Goal: Information Seeking & Learning: Compare options

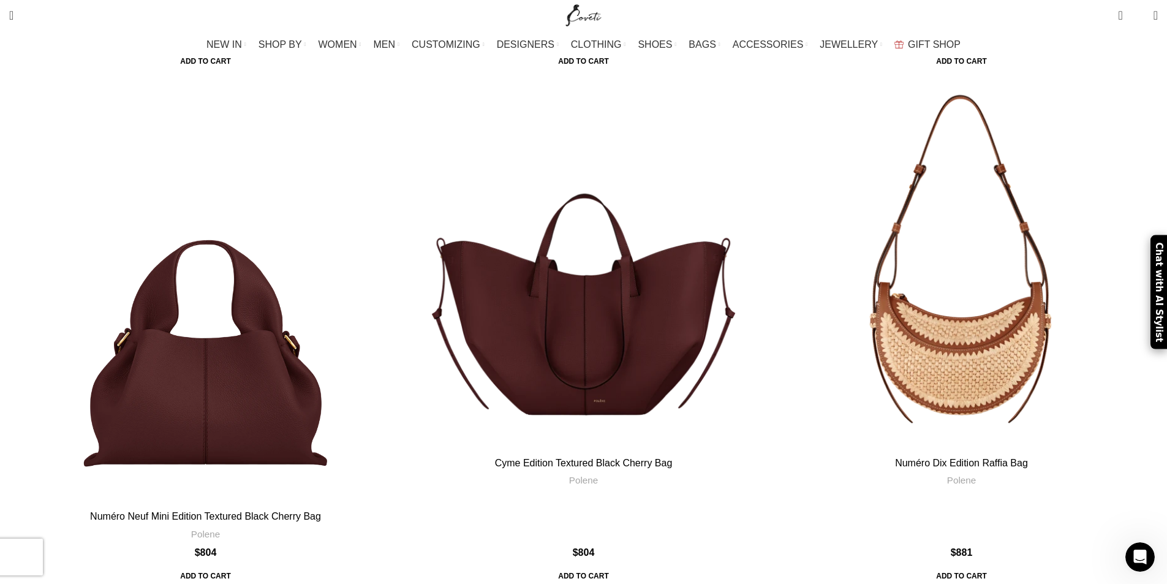
scroll to position [1899, 0]
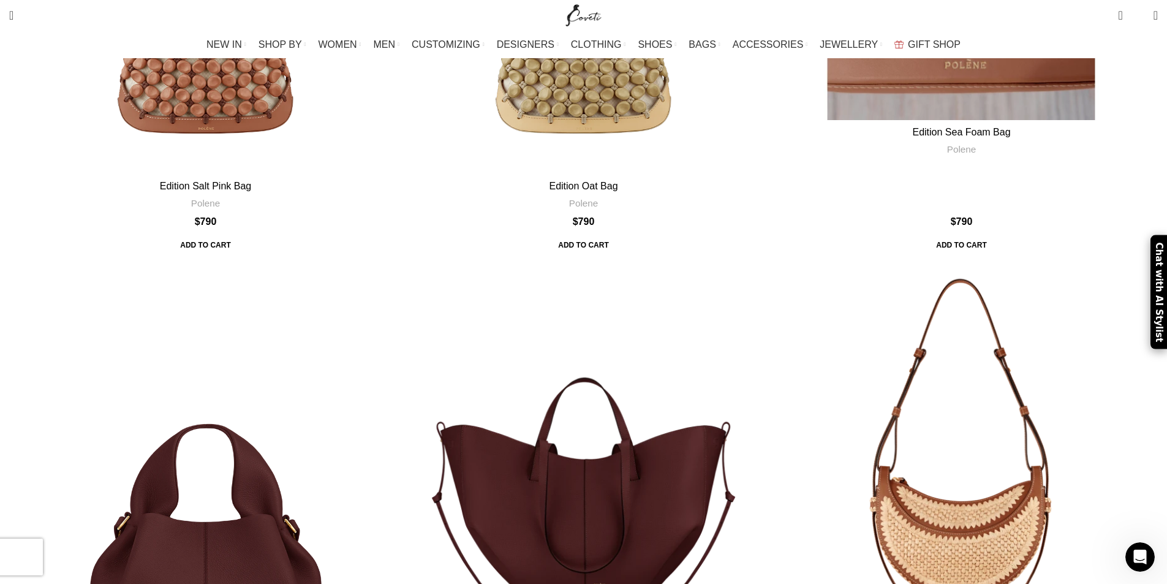
drag, startPoint x: 477, startPoint y: 222, endPoint x: 550, endPoint y: 178, distance: 84.9
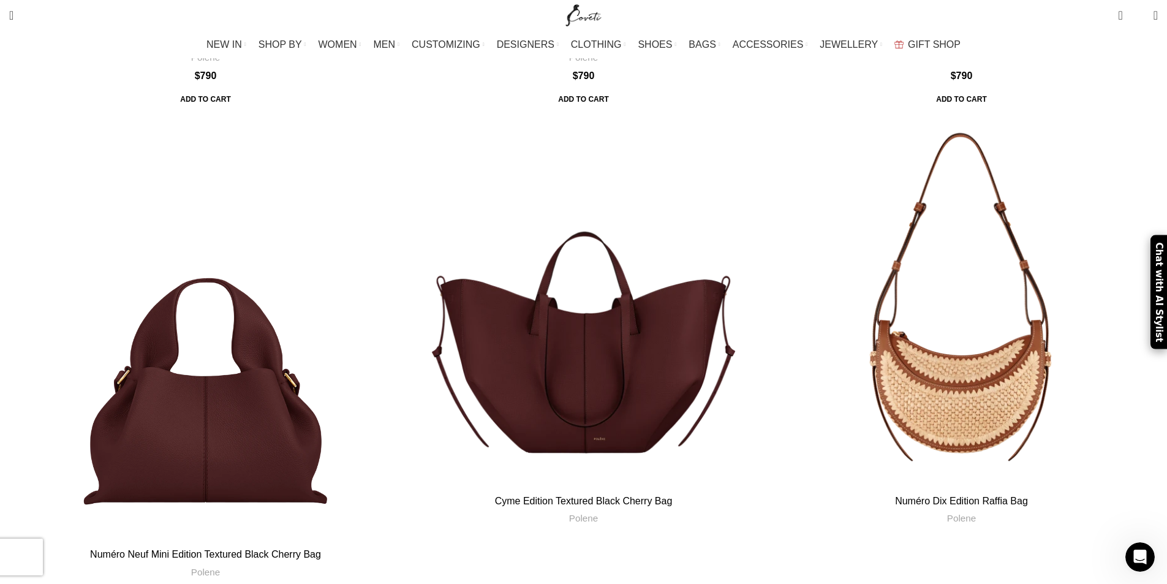
scroll to position [1960, 0]
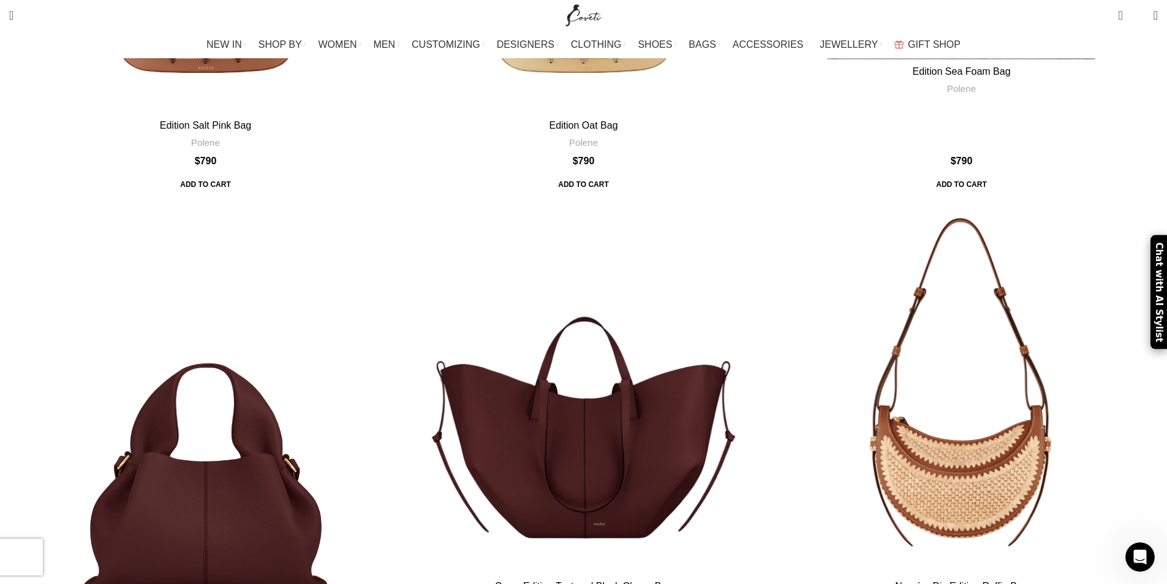
drag, startPoint x: 716, startPoint y: 382, endPoint x: 840, endPoint y: 322, distance: 137.8
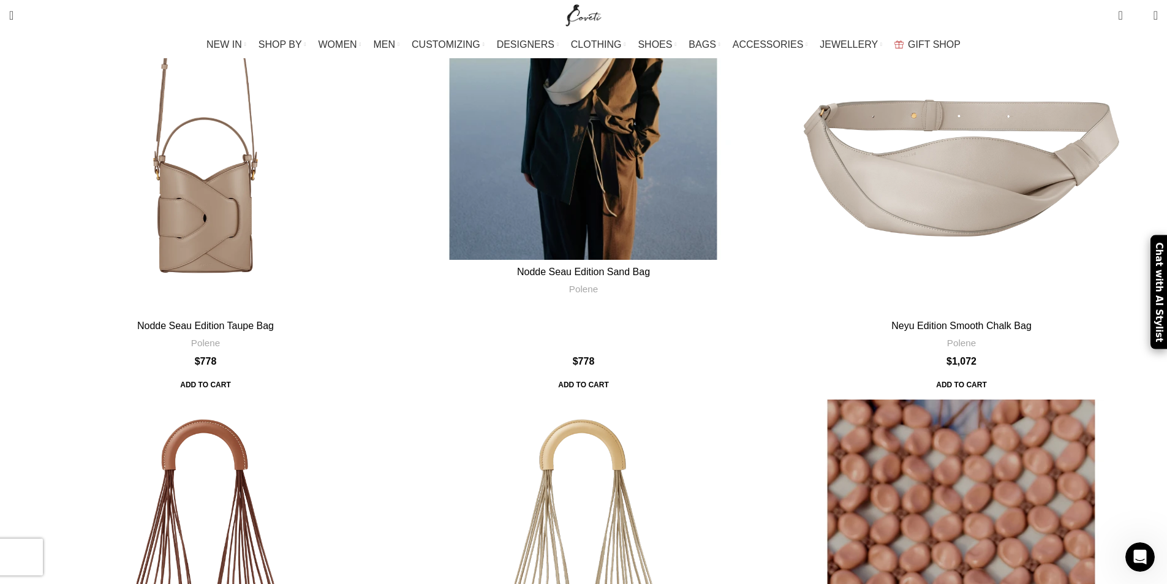
scroll to position [1163, 0]
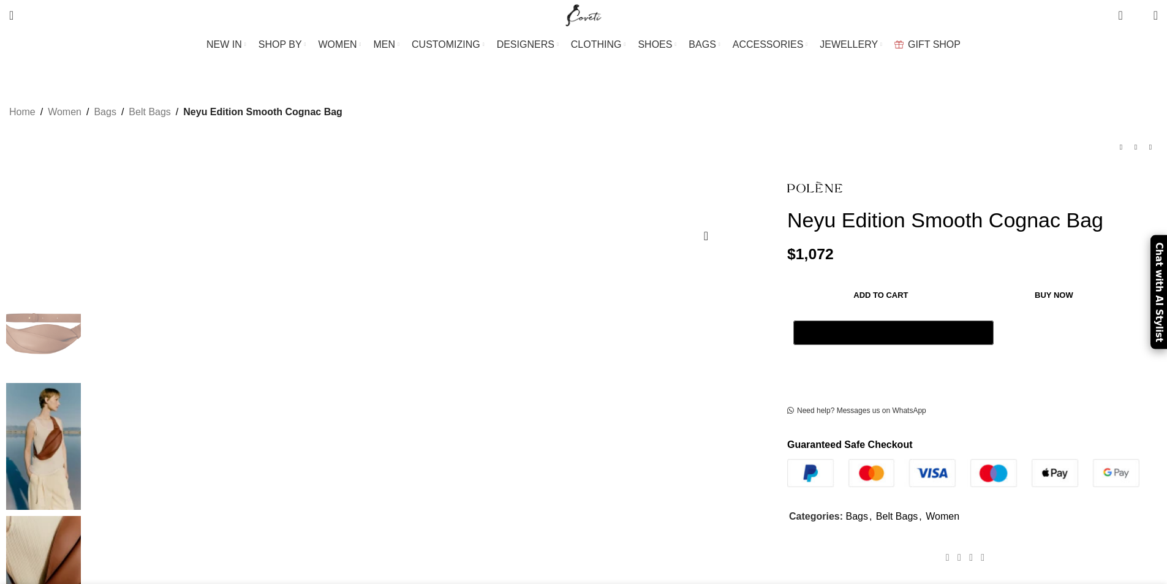
click at [81, 516] on img at bounding box center [43, 579] width 75 height 127
click at [81, 383] on img at bounding box center [43, 446] width 75 height 127
click at [81, 516] on img at bounding box center [43, 579] width 75 height 127
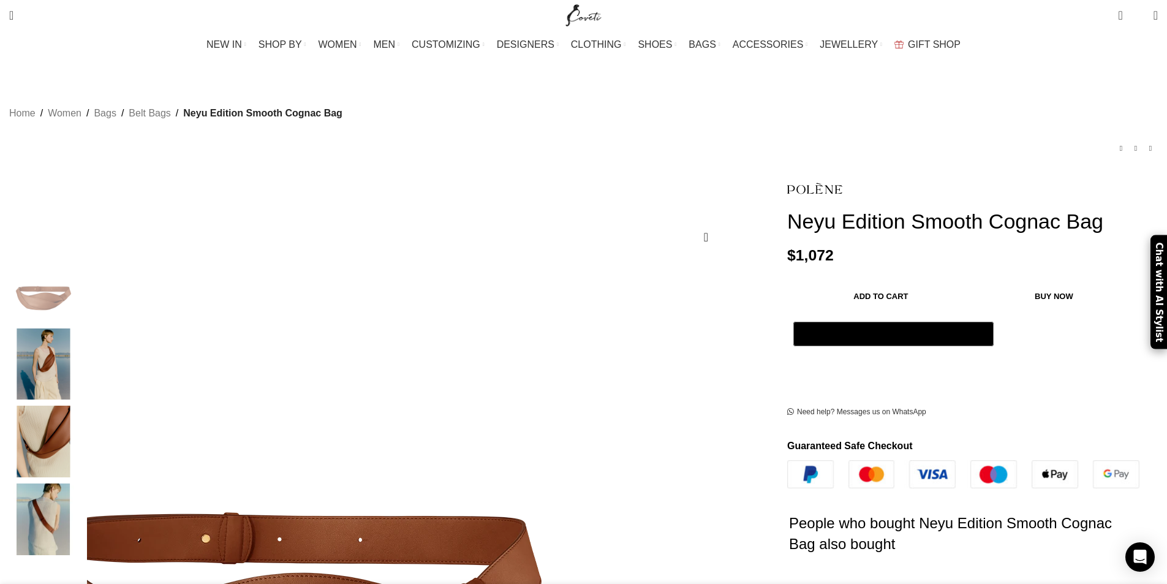
scroll to position [0, 387]
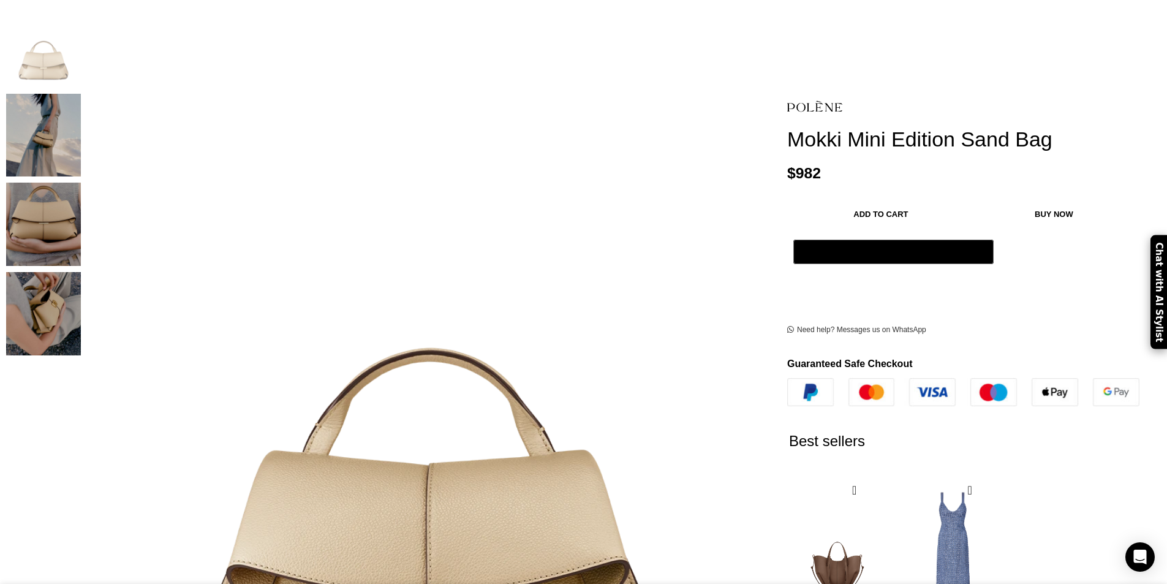
scroll to position [0, 387]
click at [81, 301] on img "4 / 4" at bounding box center [43, 314] width 75 height 83
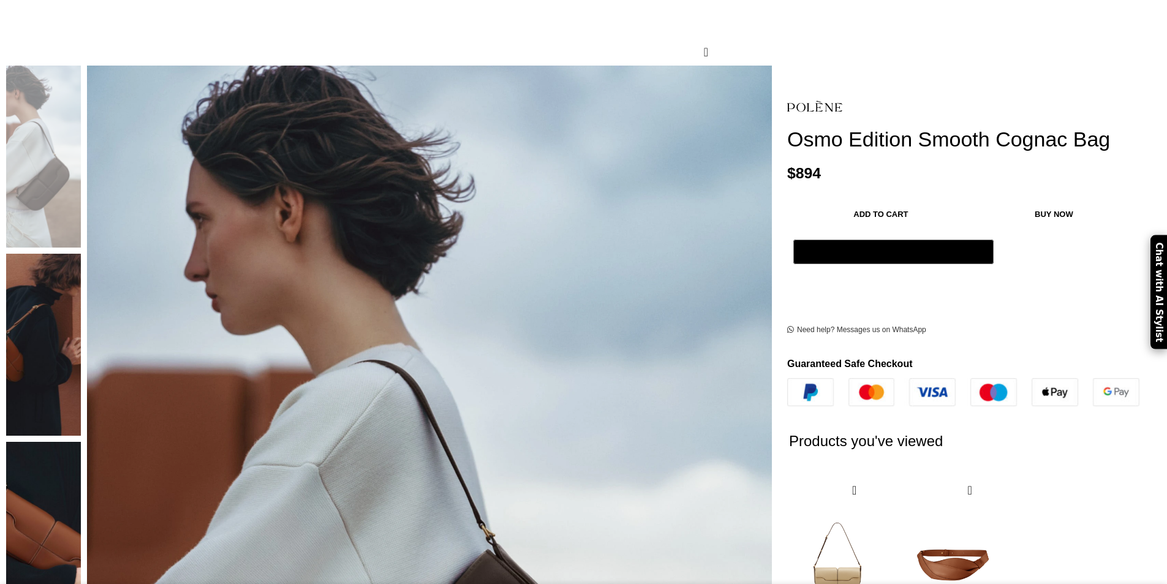
scroll to position [0, 258]
click at [81, 442] on img at bounding box center [43, 533] width 75 height 182
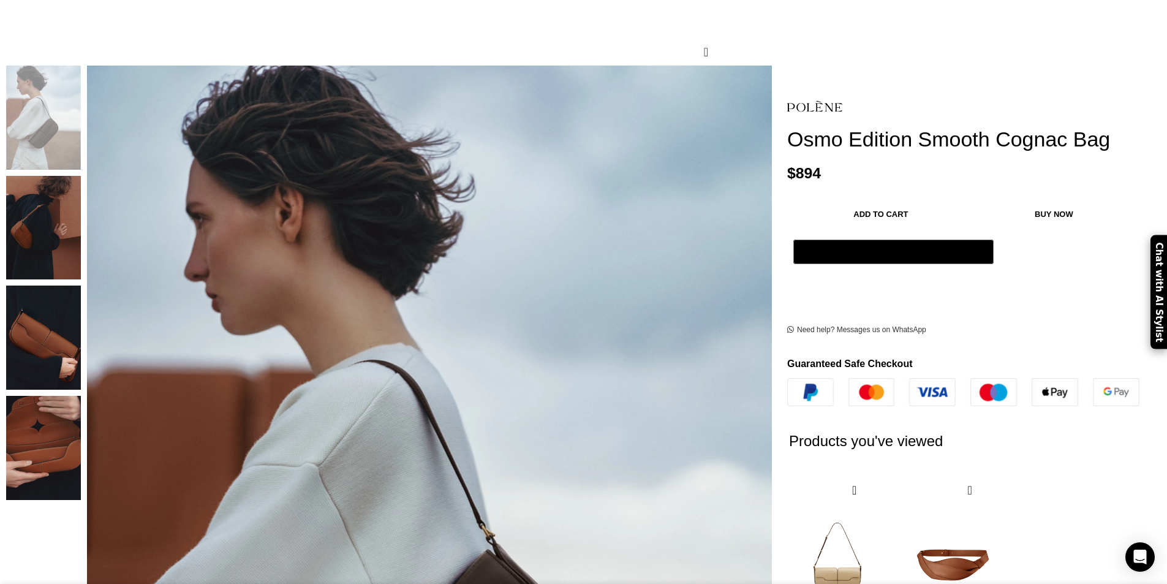
scroll to position [0, 387]
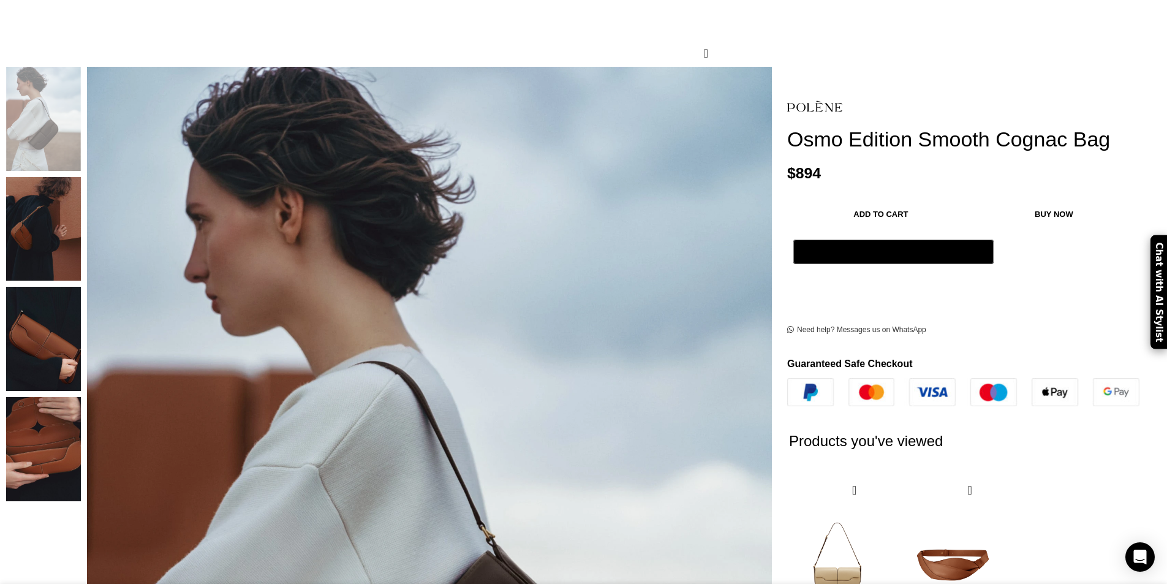
click at [81, 428] on img "4 / 4" at bounding box center [43, 449] width 75 height 104
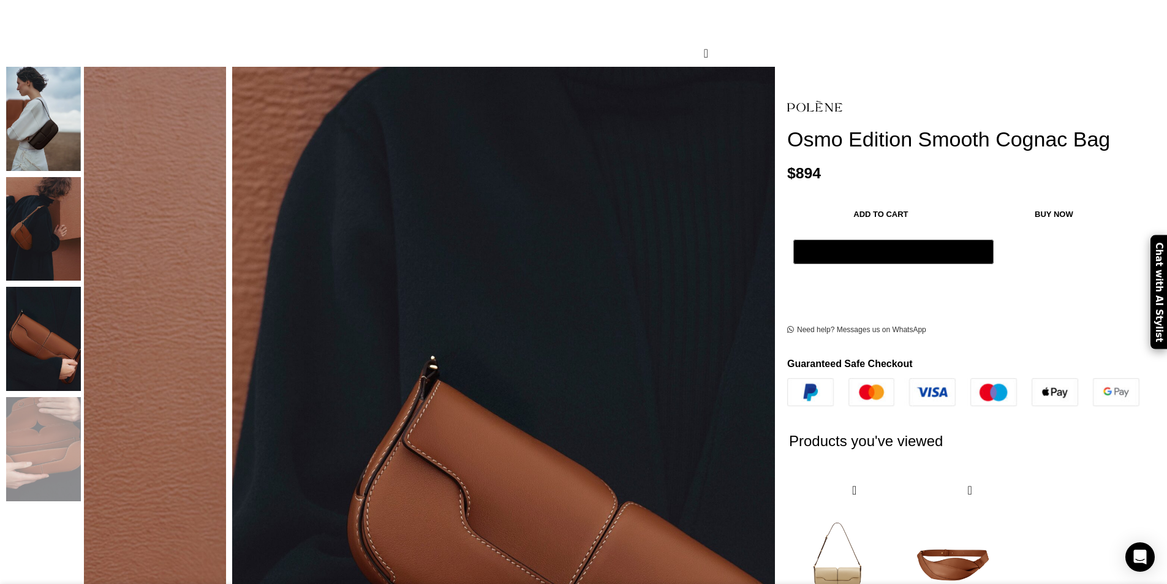
scroll to position [0, 516]
drag, startPoint x: 719, startPoint y: 25, endPoint x: 853, endPoint y: 53, distance: 137.1
click at [853, 127] on h1 "Osmo Edition Smooth Cognac Bag" at bounding box center [972, 139] width 371 height 25
copy h1 "Osmo Edition Smooth Cognac Bag"
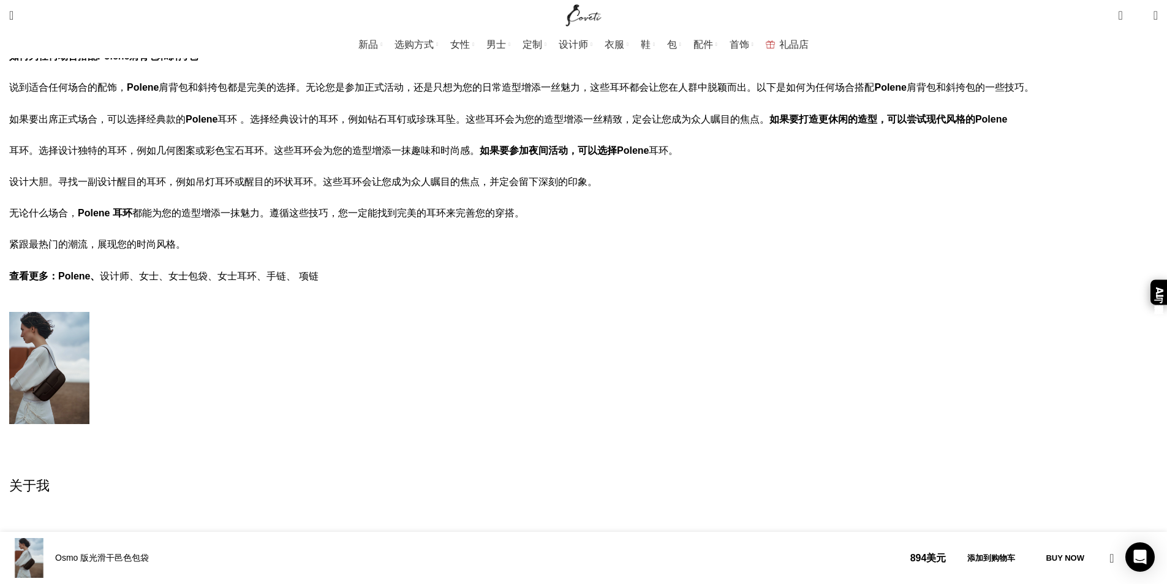
scroll to position [0, 903]
drag, startPoint x: 219, startPoint y: 180, endPoint x: 379, endPoint y: 180, distance: 160.5
click at [379, 180] on div "Polene Polene Osmo 版光滑干邑色包袋 Osmo 版光滑干邑色包袋 几十年来， Polene Osmo 版光滑干邑色包 一直是时尚界的必备单品…" at bounding box center [583, 466] width 1149 height 1348
copy font "翻盖开合，两块隐藏式磁铁包裹皮革。"
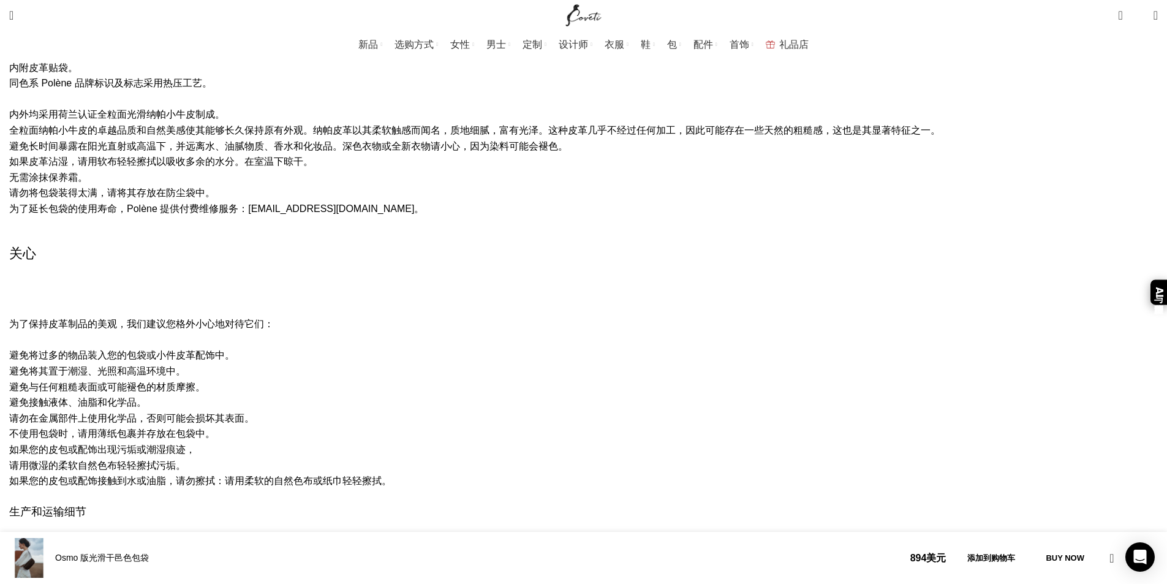
scroll to position [0, 1161]
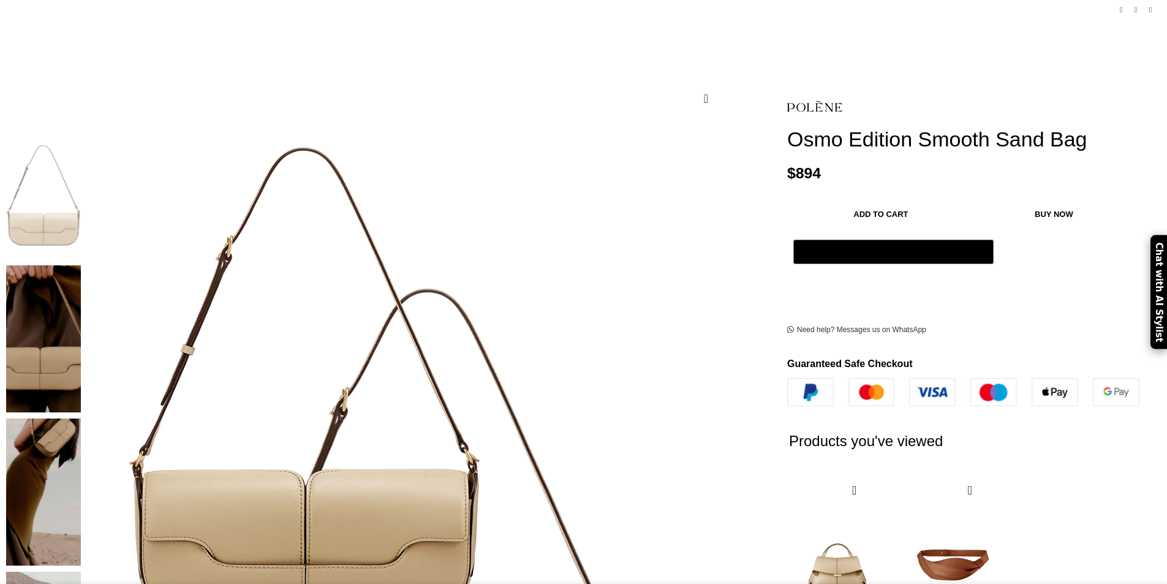
scroll to position [123, 0]
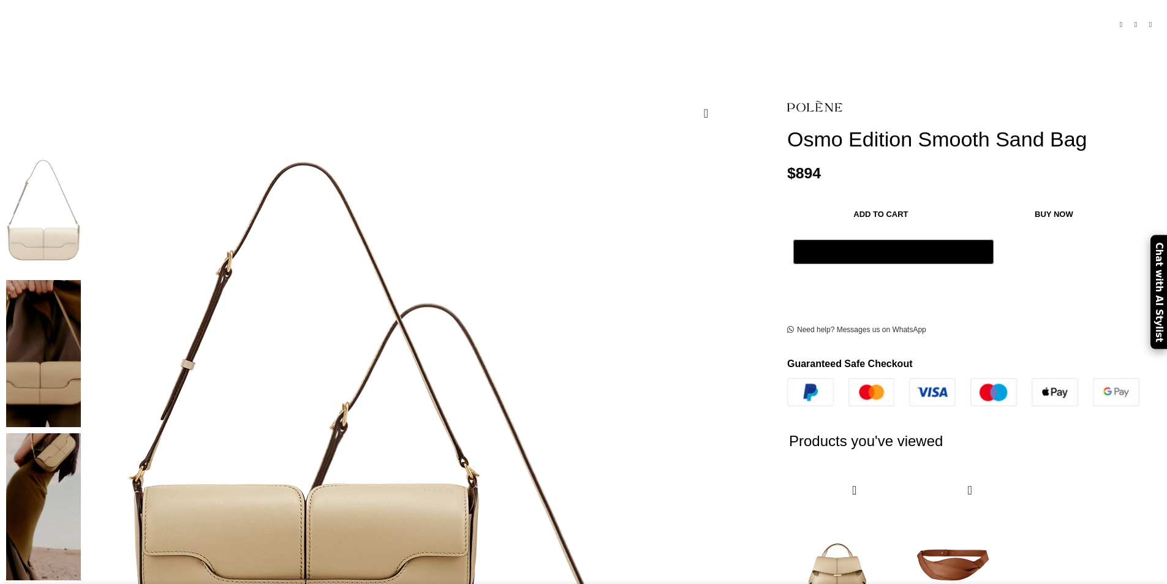
click at [471, 352] on img at bounding box center [305, 354] width 613 height 701
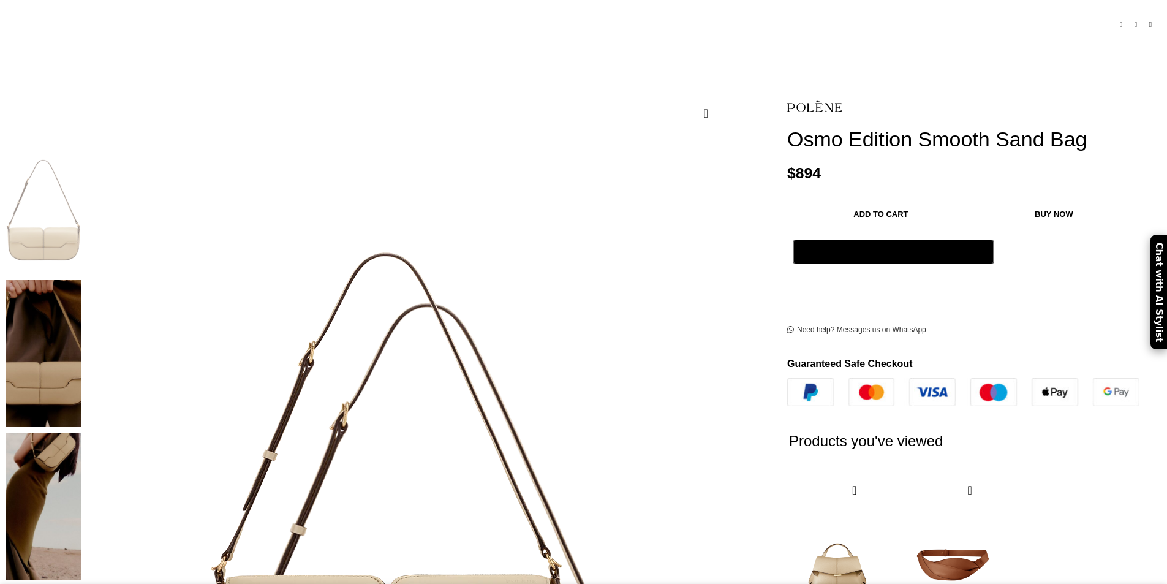
scroll to position [0, 387]
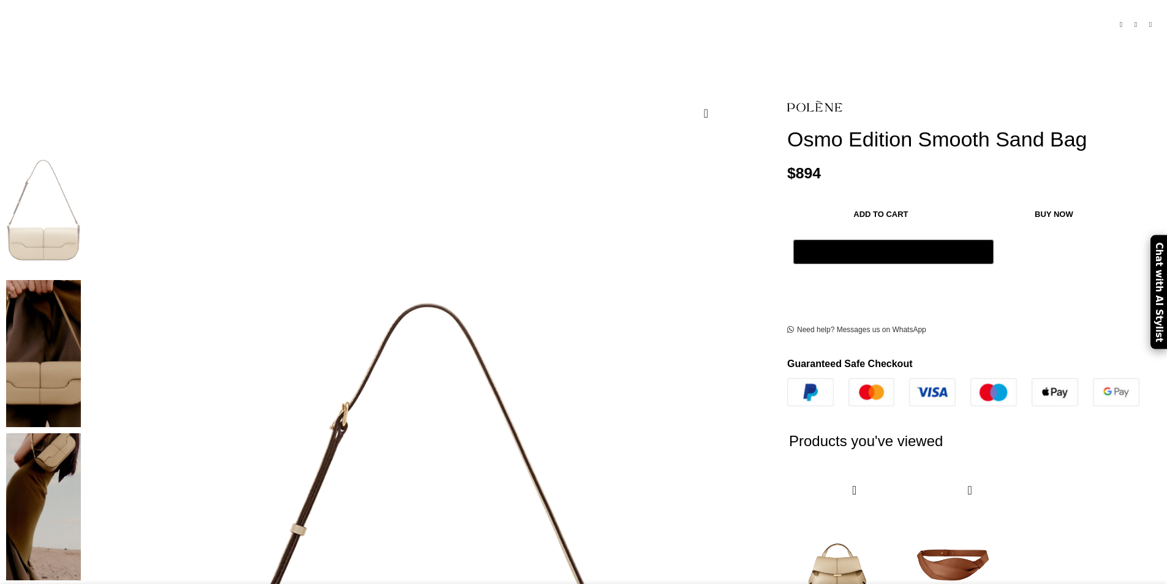
click at [81, 280] on img at bounding box center [43, 353] width 75 height 147
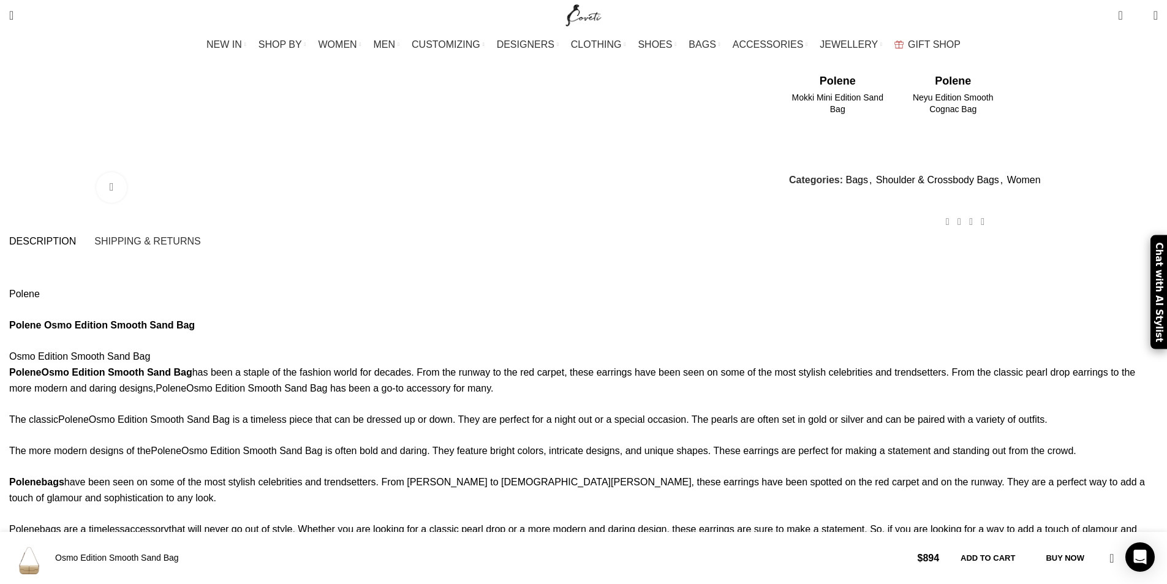
scroll to position [1164, 0]
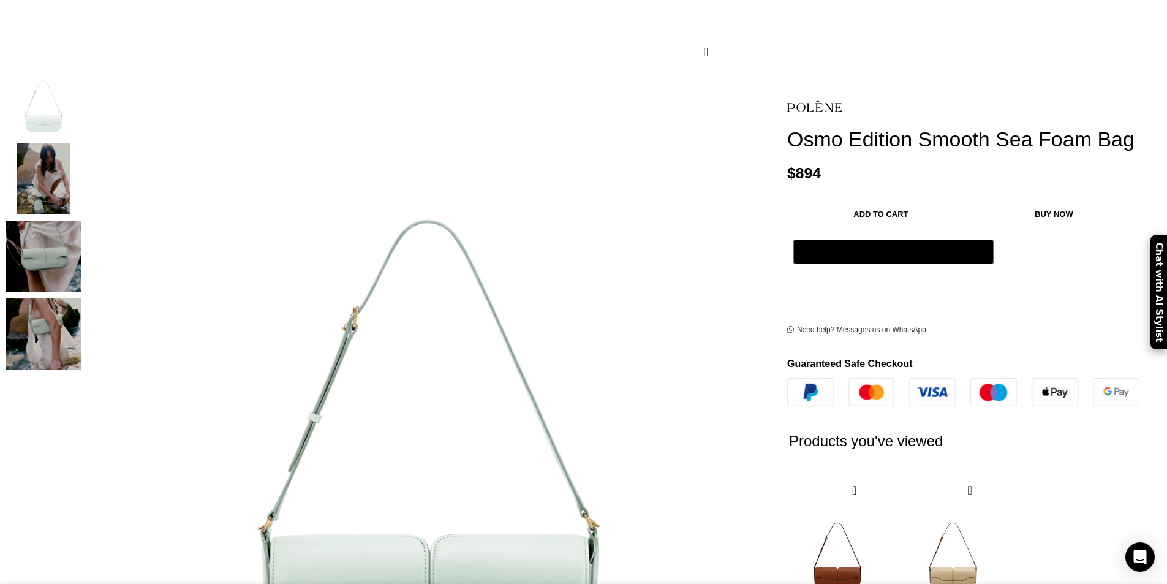
scroll to position [0, 129]
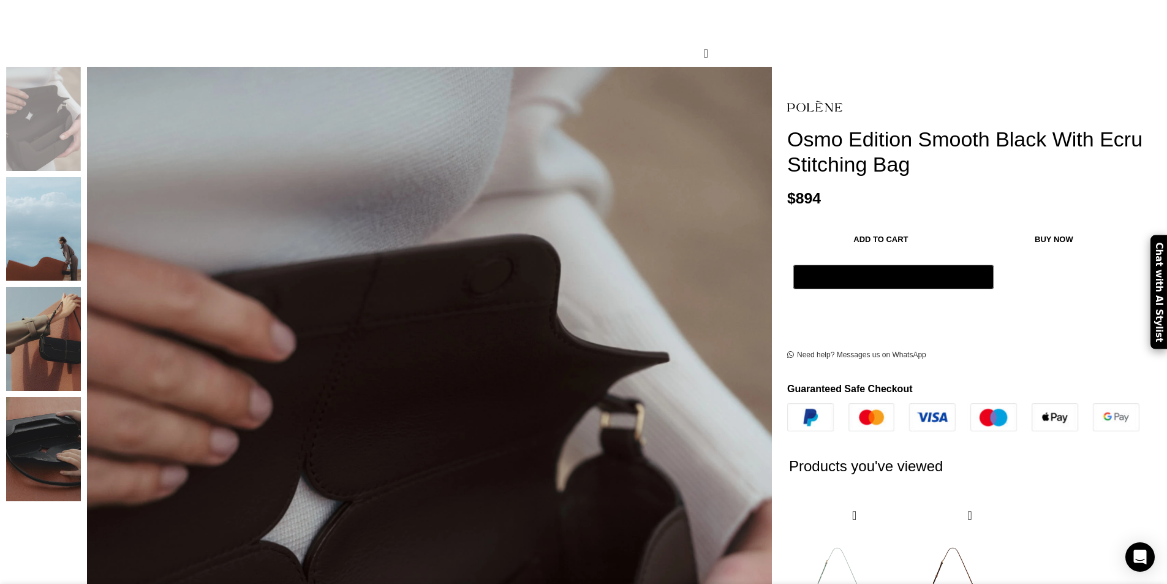
click at [81, 425] on img "4 / 4" at bounding box center [43, 449] width 75 height 104
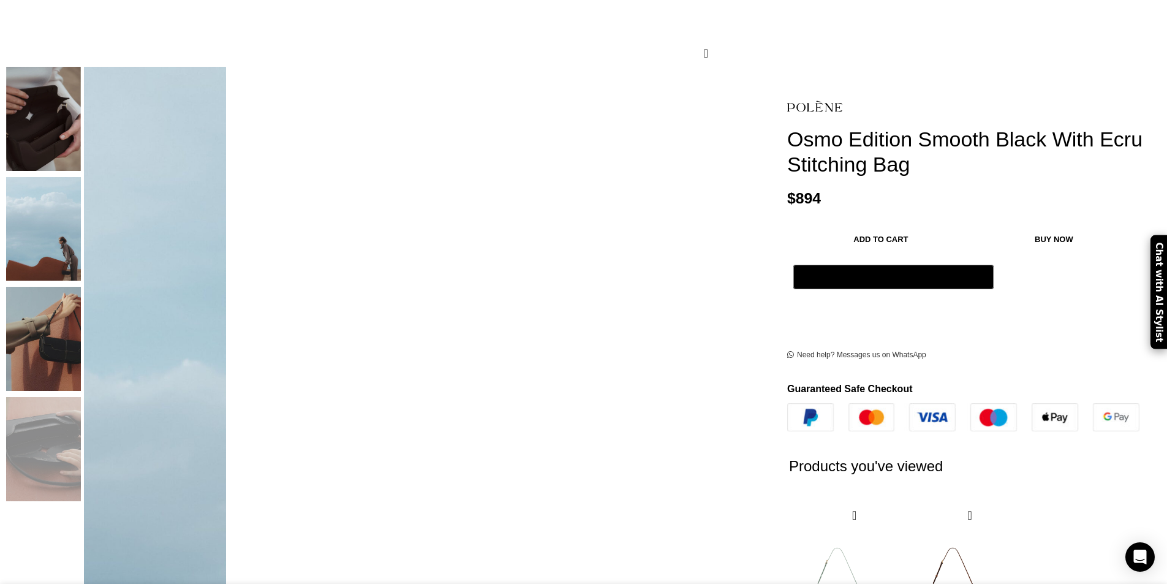
scroll to position [0, 129]
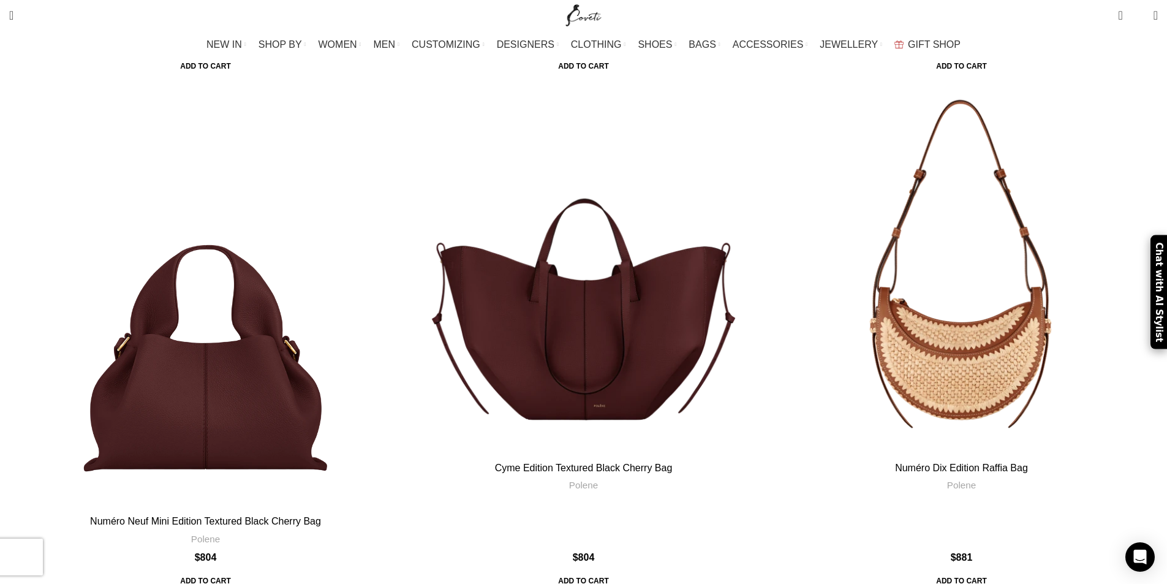
scroll to position [2082, 0]
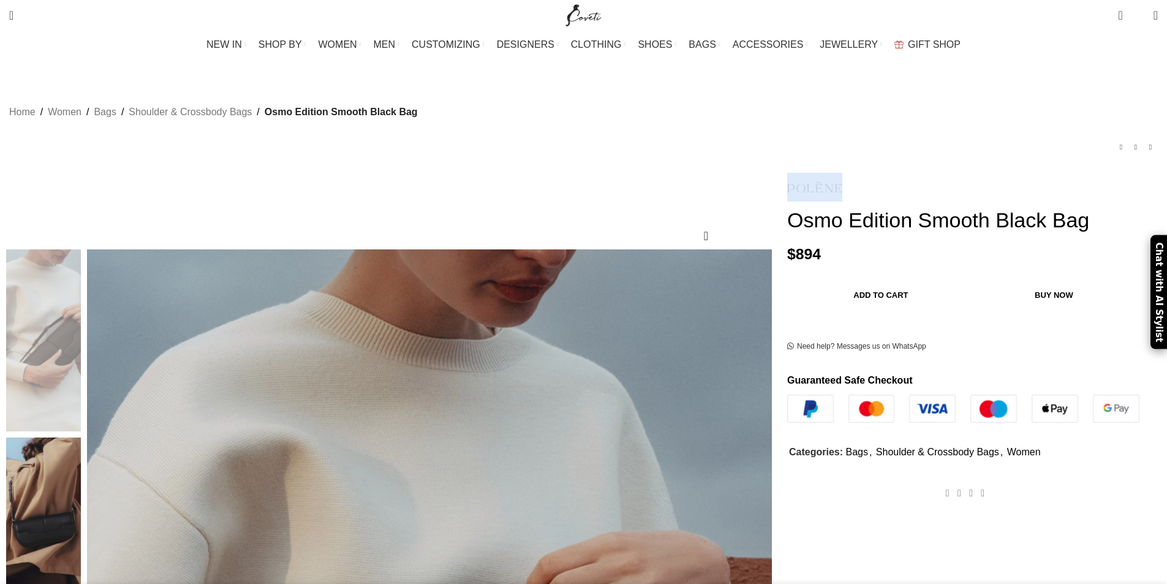
drag, startPoint x: 739, startPoint y: 173, endPoint x: 773, endPoint y: 173, distance: 33.1
copy link
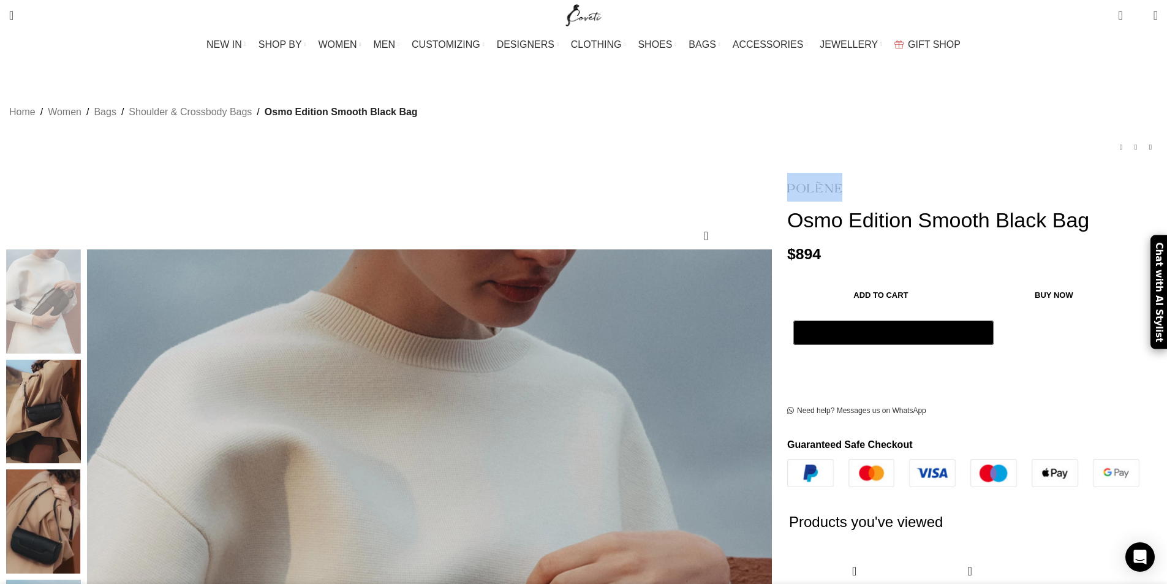
scroll to position [0, 129]
